Goal: Task Accomplishment & Management: Complete application form

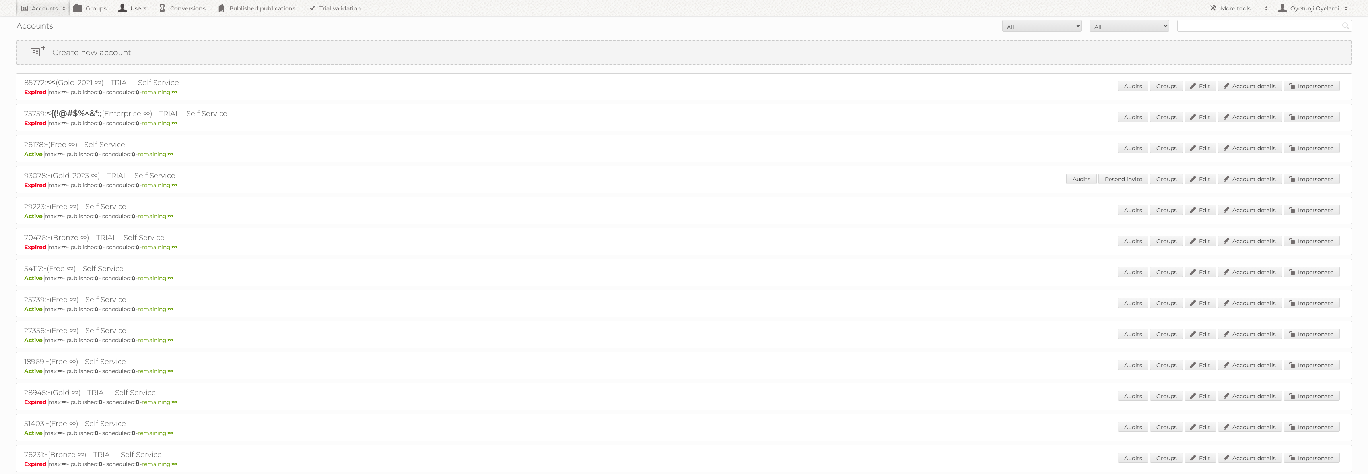
click at [137, 7] on link "Users" at bounding box center [135, 8] width 40 height 16
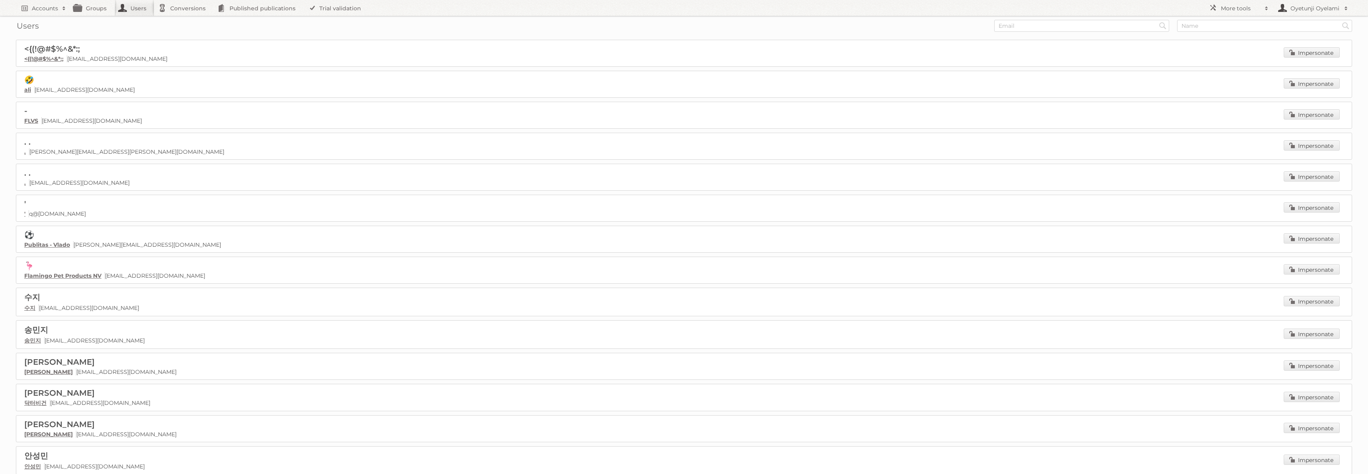
click at [1316, 10] on h2 "Oyetunji Oyelami" at bounding box center [1314, 8] width 52 height 8
click at [1238, 4] on h2 "More tools" at bounding box center [1241, 8] width 40 height 8
click at [1226, 80] on link "Employees" at bounding box center [1244, 82] width 79 height 12
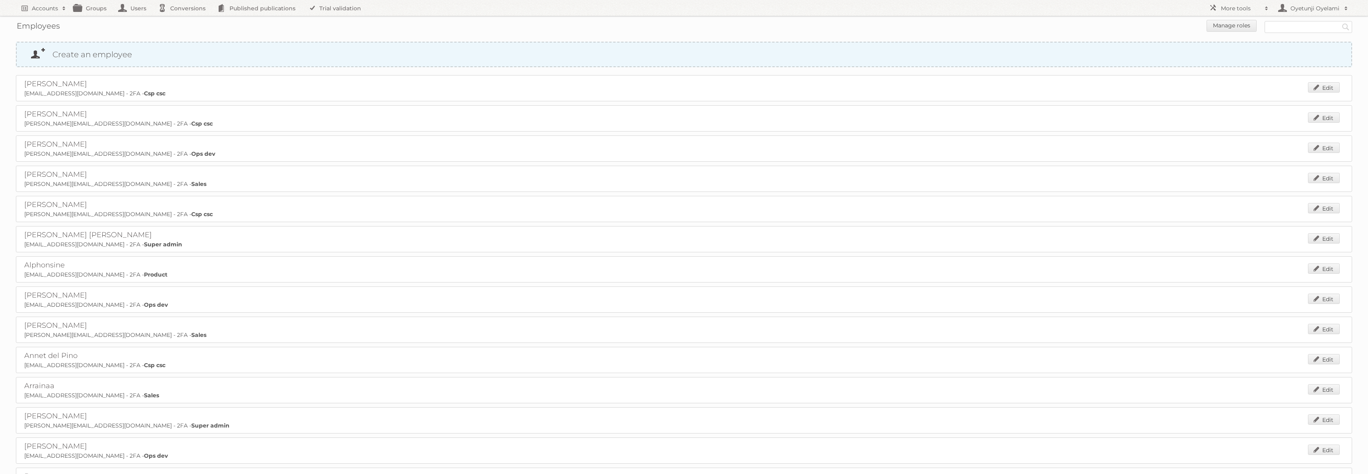
click at [1106, 51] on link "Create an employee" at bounding box center [684, 55] width 1335 height 24
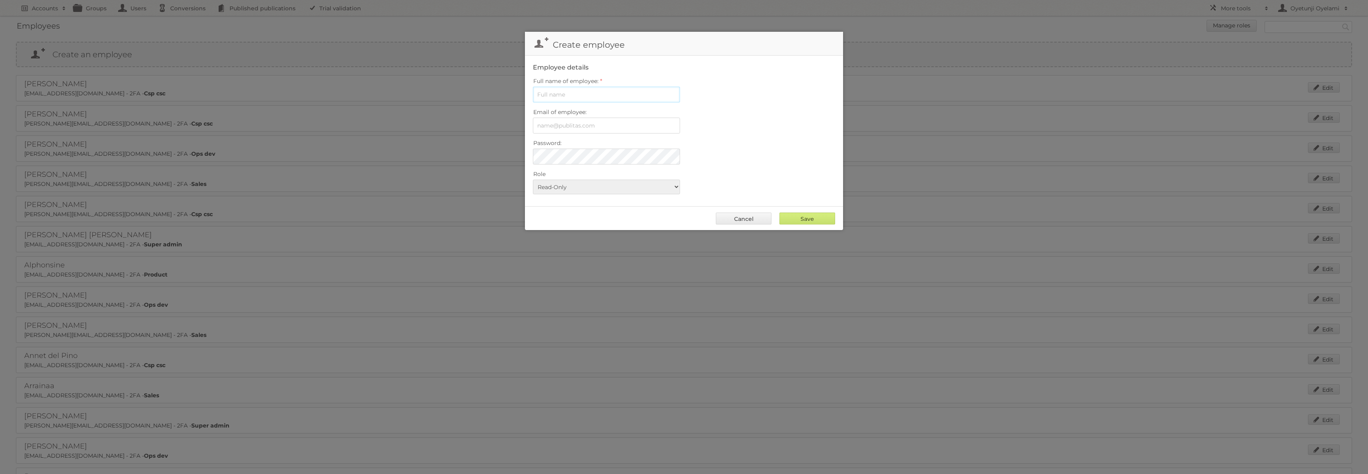
click at [586, 96] on input "Full name of employee:" at bounding box center [606, 95] width 147 height 16
type input "D"
type input "Dace"
click at [672, 186] on select "Read-Only Csp csc Data Finance Impersonate only Legacy role Marketing Marketing…" at bounding box center [606, 187] width 147 height 15
select select "product"
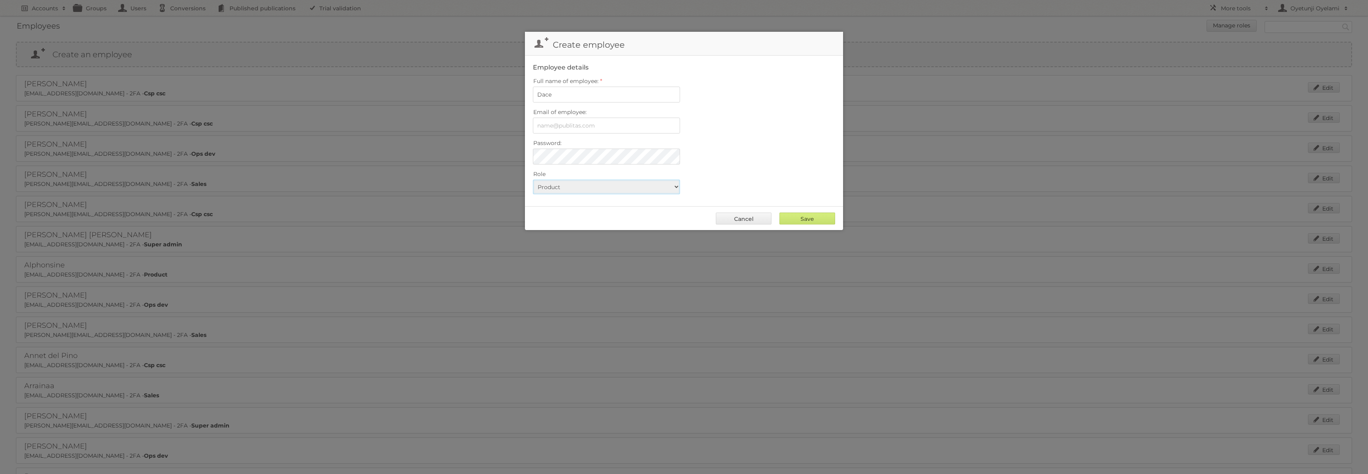
click at [533, 180] on select "Read-Only Csp csc Data Finance Impersonate only Legacy role Marketing Marketing…" at bounding box center [606, 187] width 147 height 15
click at [607, 95] on input "Dace" at bounding box center [606, 95] width 147 height 16
paste input "Kraučuka"
type input "[PERSON_NAME]"
click at [579, 127] on input "Email of employee:" at bounding box center [606, 126] width 147 height 16
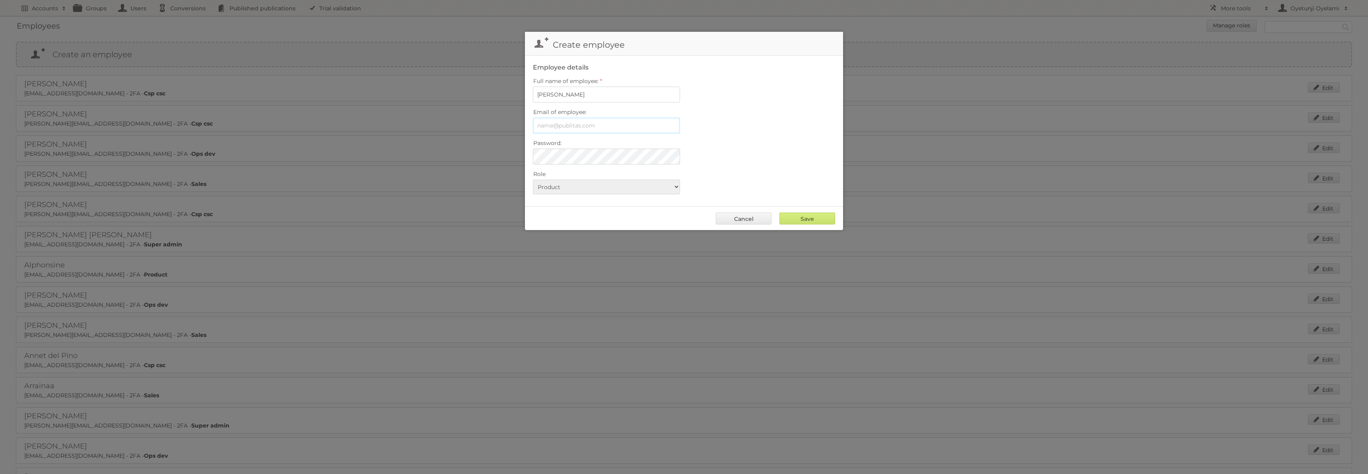
paste input "[EMAIL_ADDRESS][DOMAIN_NAME]"
click at [533, 149] on div at bounding box center [533, 149] width 0 height 0
type input "[EMAIL_ADDRESS][DOMAIN_NAME]"
click at [603, 190] on select "Read-Only Csp csc Data Finance Impersonate only Legacy role Marketing Marketing…" at bounding box center [606, 187] width 147 height 15
click at [533, 180] on select "Read-Only Csp csc Data Finance Impersonate only Legacy role Marketing Marketing…" at bounding box center [606, 187] width 147 height 15
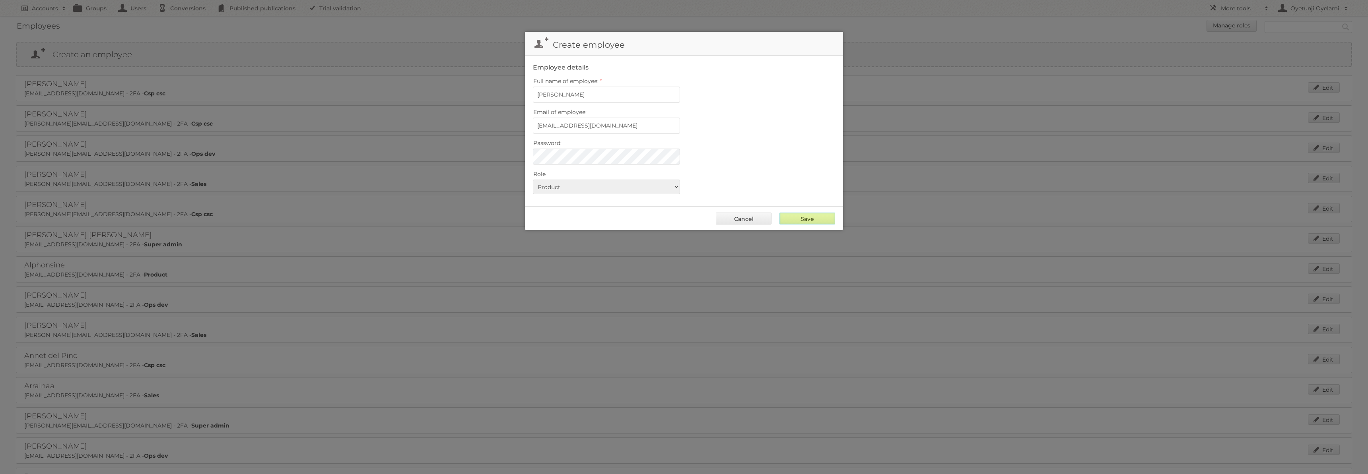
click at [805, 219] on input "Save" at bounding box center [807, 219] width 56 height 12
type input "..."
